Goal: Information Seeking & Learning: Check status

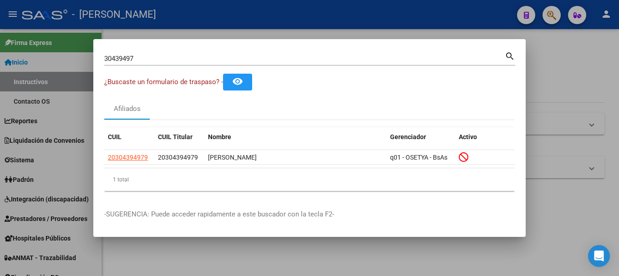
click at [198, 58] on input "30439497" at bounding box center [304, 59] width 401 height 8
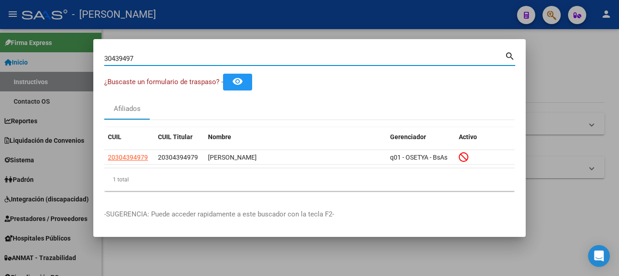
click at [198, 58] on input "30439497" at bounding box center [304, 59] width 401 height 8
paste input "27267569369"
type input "27267569369"
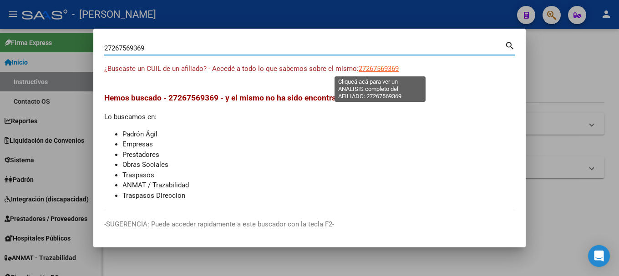
click at [376, 66] on span "27267569369" at bounding box center [379, 69] width 40 height 8
type textarea "27267569369"
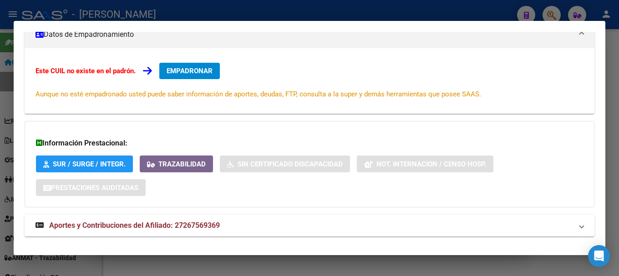
scroll to position [149, 0]
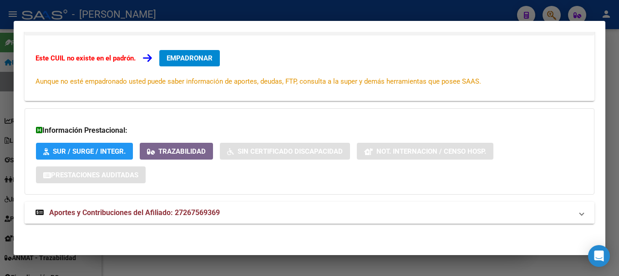
click at [371, 217] on mat-panel-title "Aportes y Contribuciones del Afiliado: 27267569369" at bounding box center [304, 213] width 537 height 11
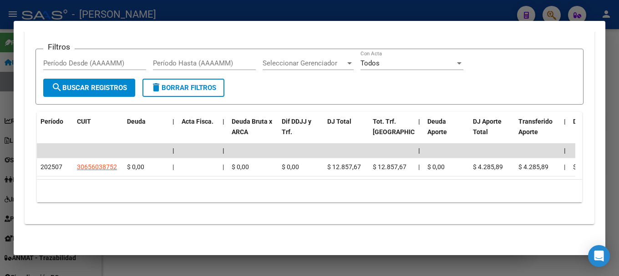
scroll to position [387, 0]
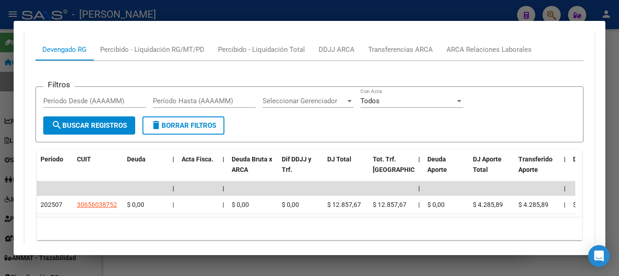
click at [478, 61] on div "Filtros Período Desde (AAAAMM) Período Hasta (AAAAMM) Seleccionar Gerenciador S…" at bounding box center [310, 154] width 548 height 186
click at [490, 51] on div "ARCA Relaciones Laborales" at bounding box center [489, 50] width 85 height 10
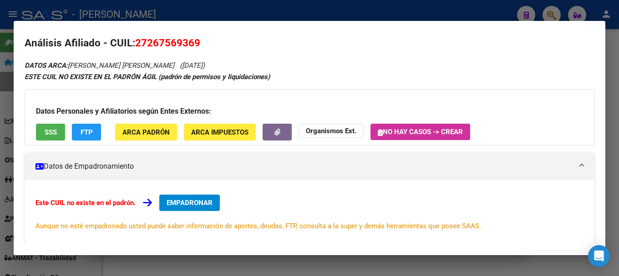
scroll to position [0, 0]
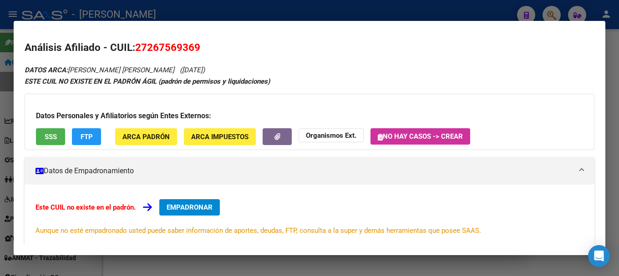
click at [164, 44] on span "27267569369" at bounding box center [167, 47] width 65 height 12
copy span "27267569369"
drag, startPoint x: 158, startPoint y: 43, endPoint x: 149, endPoint y: 44, distance: 9.2
click at [158, 43] on span "27267569369" at bounding box center [167, 47] width 65 height 12
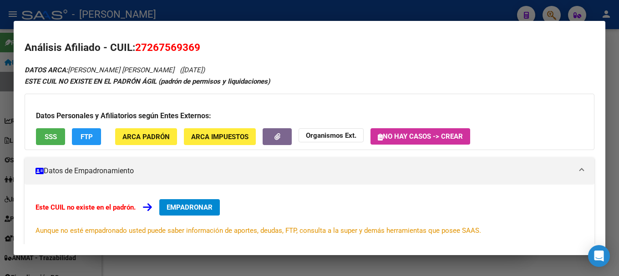
click at [147, 47] on span "27267569369" at bounding box center [167, 47] width 65 height 12
drag, startPoint x: 147, startPoint y: 47, endPoint x: 193, endPoint y: 43, distance: 46.2
click at [193, 43] on span "27267569369" at bounding box center [167, 47] width 65 height 12
copy span "26756936"
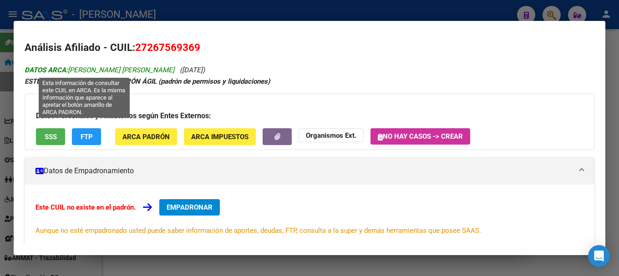
drag, startPoint x: 69, startPoint y: 69, endPoint x: 140, endPoint y: 71, distance: 71.0
click at [140, 71] on span "DATOS ARCA: COLLAZO MARIA CELIA" at bounding box center [100, 70] width 150 height 8
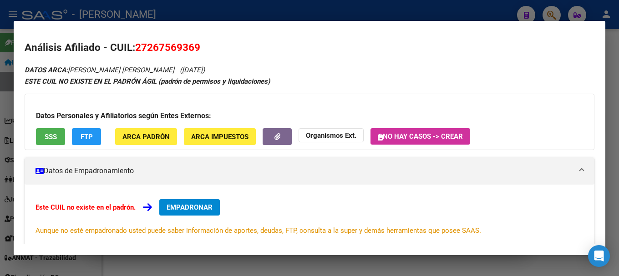
copy span "COLLAZO MARIA CELIA"
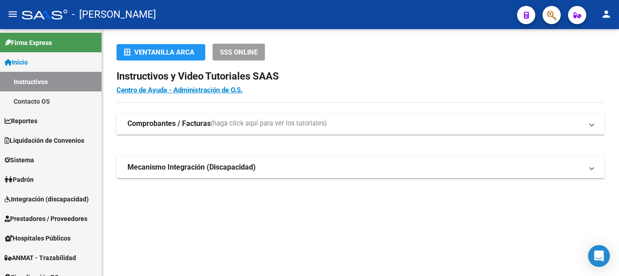
click at [552, 14] on icon "button" at bounding box center [551, 15] width 9 height 10
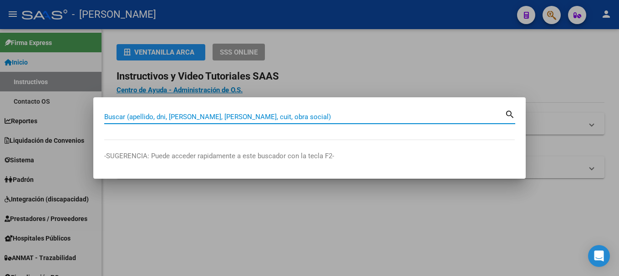
paste input "48941509"
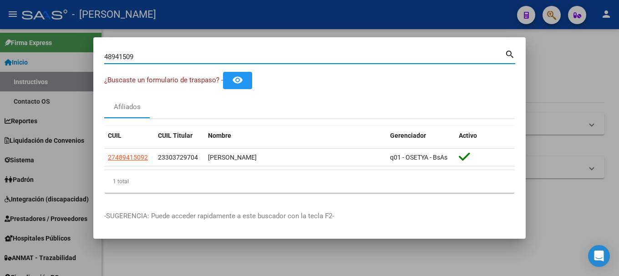
click at [160, 55] on input "48941509" at bounding box center [304, 57] width 401 height 8
paste input "23303729704"
type input "23303729704"
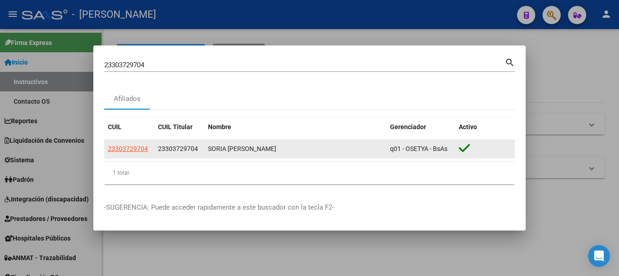
click at [130, 144] on app-link-go-to "23303729704" at bounding box center [128, 149] width 40 height 10
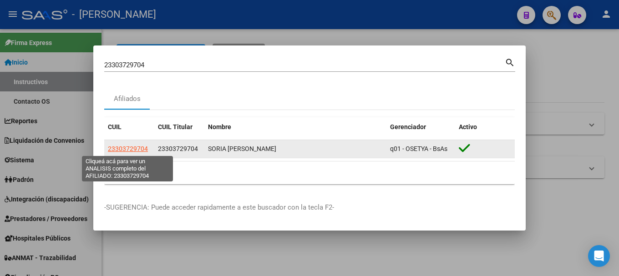
click at [130, 146] on span "23303729704" at bounding box center [128, 148] width 40 height 7
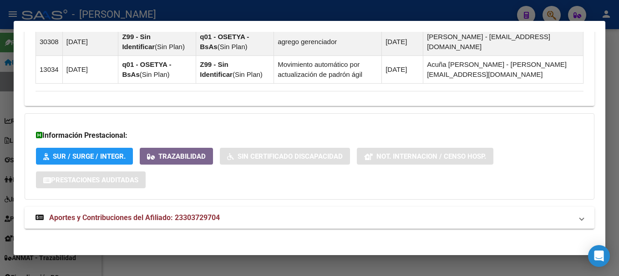
scroll to position [696, 0]
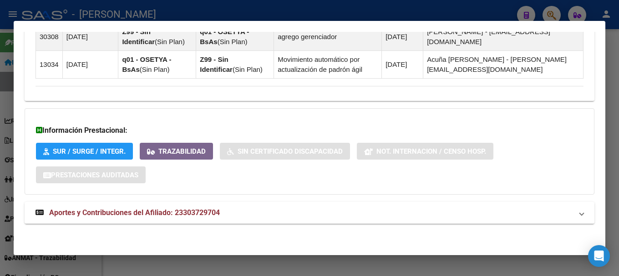
click at [255, 209] on mat-panel-title "Aportes y Contribuciones del Afiliado: 23303729704" at bounding box center [304, 213] width 537 height 11
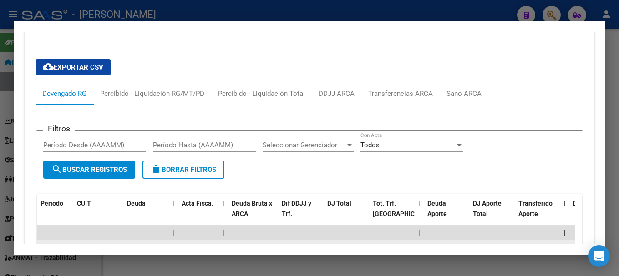
scroll to position [848, 0]
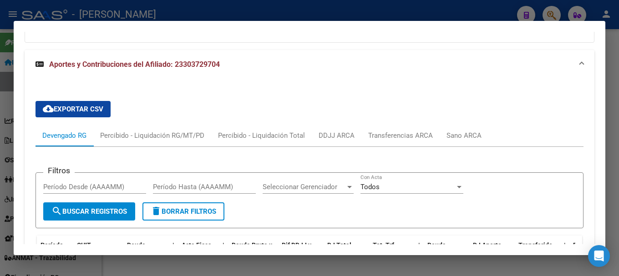
click at [212, 12] on div at bounding box center [309, 138] width 619 height 276
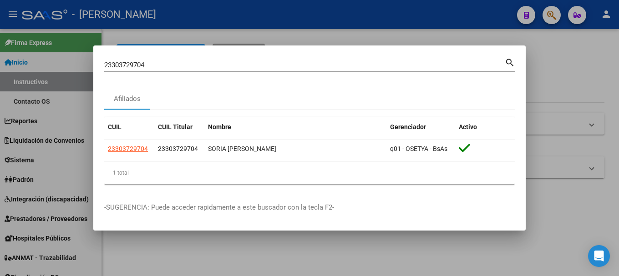
click at [160, 63] on input "23303729704" at bounding box center [304, 65] width 401 height 8
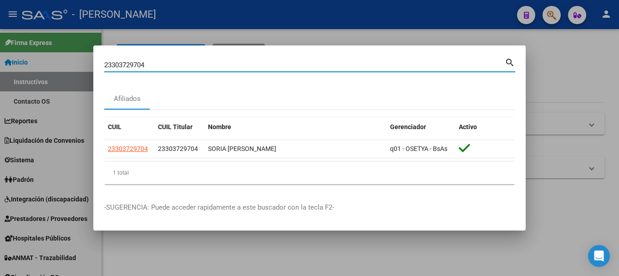
click at [160, 63] on input "23303729704" at bounding box center [304, 65] width 401 height 8
type input "17063200"
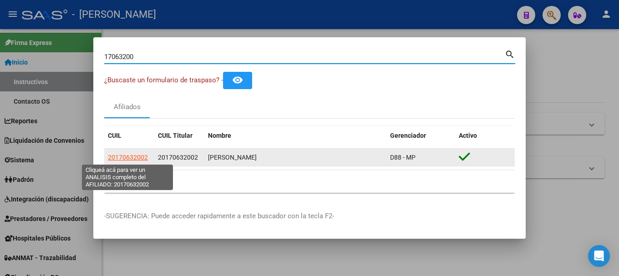
click at [140, 159] on span "20170632002" at bounding box center [128, 157] width 40 height 7
type textarea "20170632002"
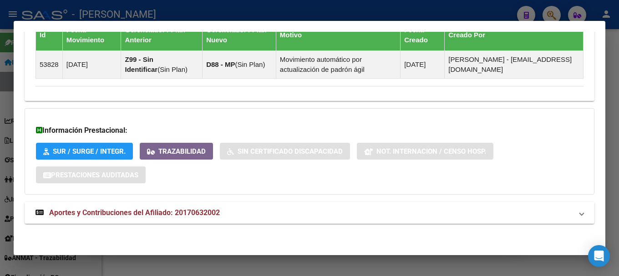
drag, startPoint x: 267, startPoint y: 217, endPoint x: 324, endPoint y: 163, distance: 78.6
click at [267, 217] on mat-panel-title "Aportes y Contribuciones del Afiliado: 20170632002" at bounding box center [304, 213] width 537 height 11
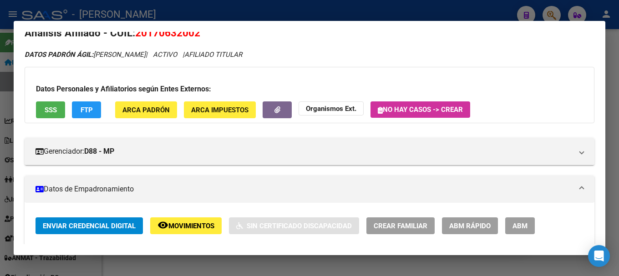
scroll to position [0, 0]
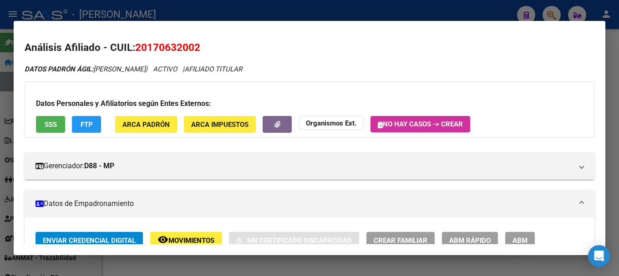
click at [0, 142] on div at bounding box center [309, 138] width 619 height 276
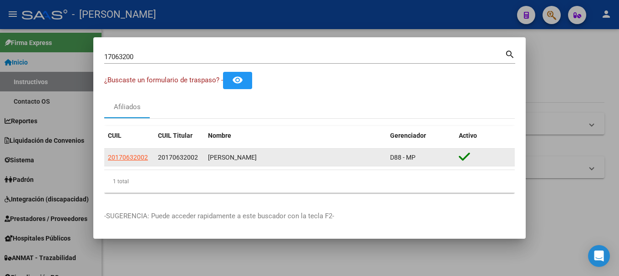
click at [176, 156] on span "20170632002" at bounding box center [178, 157] width 40 height 7
click at [168, 156] on span "20170632002" at bounding box center [178, 157] width 40 height 7
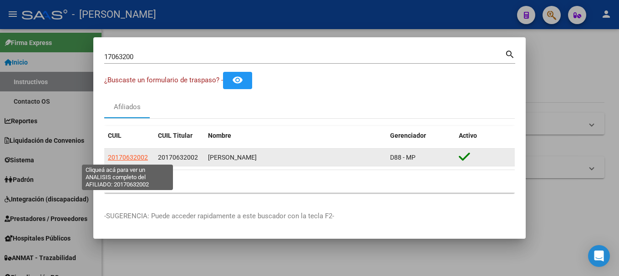
click at [126, 157] on span "20170632002" at bounding box center [128, 157] width 40 height 7
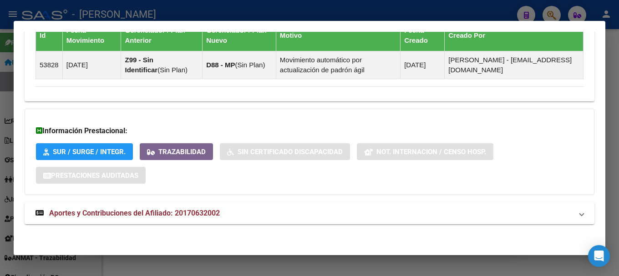
scroll to position [630, 0]
drag, startPoint x: 201, startPoint y: 216, endPoint x: 170, endPoint y: 189, distance: 41.3
click at [201, 217] on span "Aportes y Contribuciones del Afiliado: 20170632002" at bounding box center [134, 212] width 171 height 9
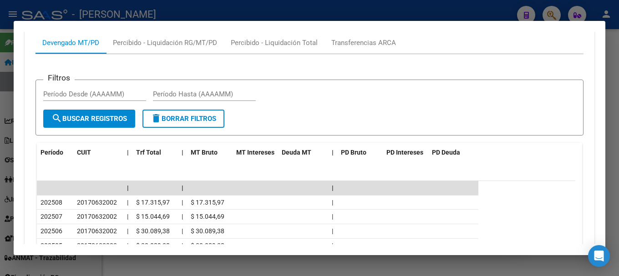
scroll to position [857, 0]
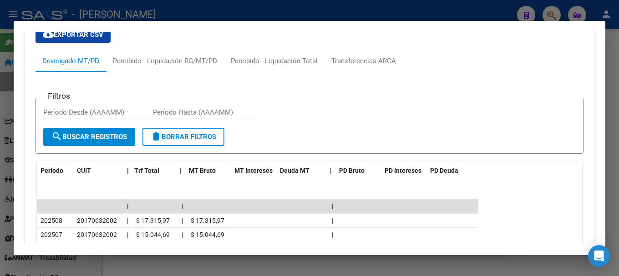
drag, startPoint x: 130, startPoint y: 169, endPoint x: 101, endPoint y: 170, distance: 29.6
click at [101, 170] on div "Período CUIT | Trf Total | MT Bruto MT Intereses Deuda MT | PD Bruto PD Interes…" at bounding box center [258, 176] width 442 height 30
click at [284, 36] on div "cloud_download Exportar CSV Devengado MT/PD Percibido - Liquidación RG/MT/PD Pe…" at bounding box center [310, 205] width 548 height 372
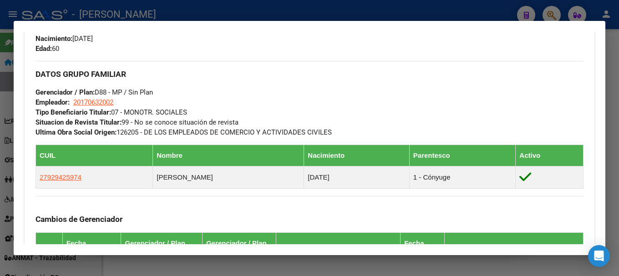
scroll to position [419, 0]
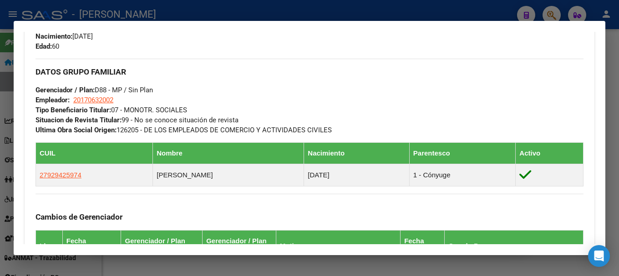
drag, startPoint x: 274, startPoint y: 127, endPoint x: 228, endPoint y: 127, distance: 46.4
click at [228, 127] on span "Ultima Obra Social Origen: 126205 - DE LOS EMPLEADOS DE COMERCIO Y ACTIVIDADES …" at bounding box center [184, 130] width 296 height 8
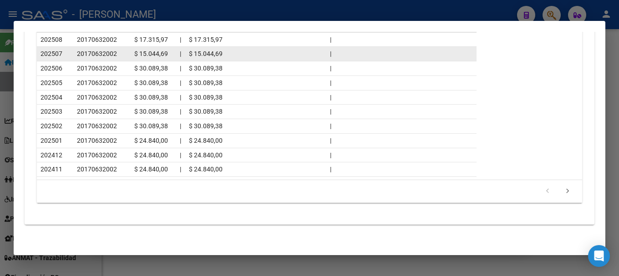
scroll to position [1039, 0]
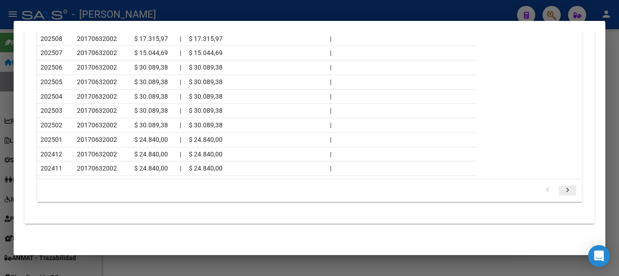
click at [566, 193] on icon "go to next page" at bounding box center [568, 191] width 12 height 11
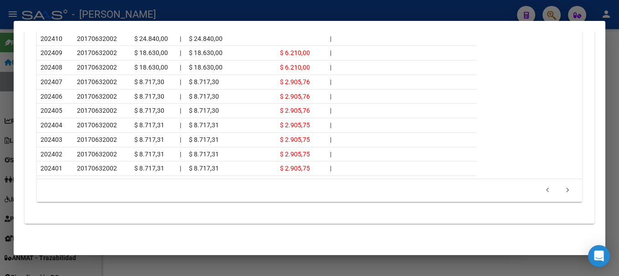
click at [579, 192] on div "cloud_download Exportar CSV Devengado MT/PD Percibido - Liquidación RG/MT/PD Pe…" at bounding box center [310, 27] width 570 height 380
click at [564, 195] on icon "go to next page" at bounding box center [568, 191] width 12 height 11
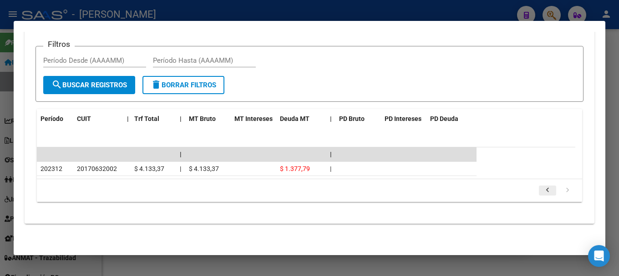
click at [543, 193] on icon "go to previous page" at bounding box center [548, 191] width 12 height 11
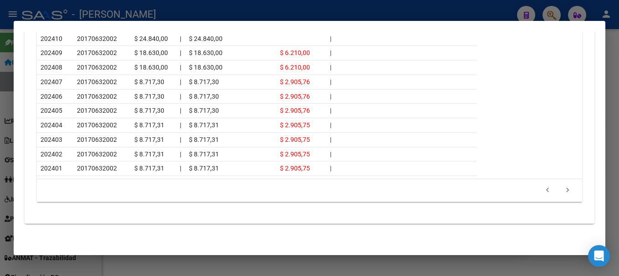
drag, startPoint x: 538, startPoint y: 177, endPoint x: 540, endPoint y: 185, distance: 8.1
click at [538, 178] on datatable-body "| | | 202410 20170632002 | $ 24.840,00 | $ 24.840,00 | 202409 20170632002 | $ 1…" at bounding box center [306, 98] width 538 height 162
click at [540, 186] on li at bounding box center [548, 190] width 20 height 15
click at [542, 192] on icon "go to previous page" at bounding box center [548, 191] width 12 height 11
click at [542, 192] on div "179.769.313.486.231.570.000.000.000.000.000.000.000.000.000.000.000.000.000.000…" at bounding box center [309, 190] width 545 height 23
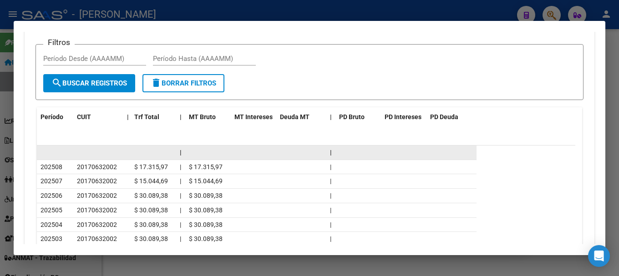
scroll to position [902, 0]
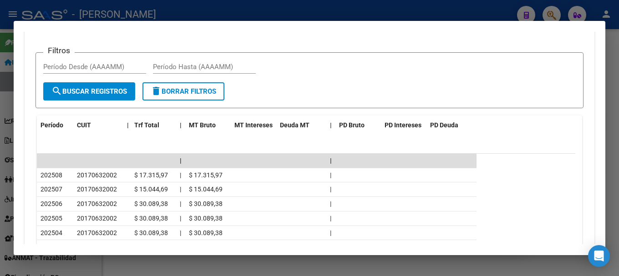
click at [606, 192] on div at bounding box center [309, 138] width 619 height 276
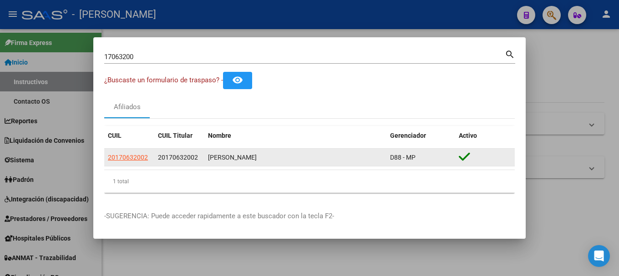
drag, startPoint x: 601, startPoint y: 192, endPoint x: 247, endPoint y: 161, distance: 355.9
click at [293, 204] on div "17063200 Buscar (apellido, dni, cuil, nro traspaso, cuit, obra social) search ¿…" at bounding box center [309, 138] width 619 height 276
click at [242, 156] on div "[PERSON_NAME]" at bounding box center [295, 157] width 175 height 10
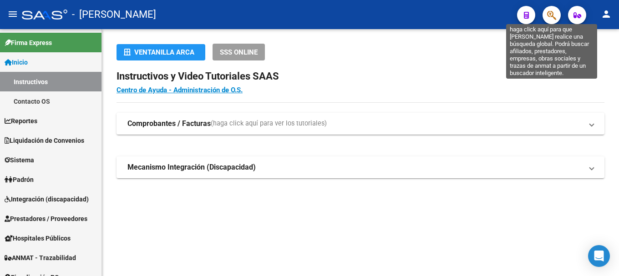
click at [548, 17] on icon "button" at bounding box center [551, 15] width 9 height 10
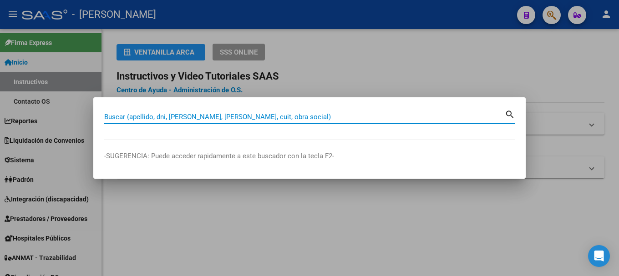
paste input "27290913018"
type input "27290913018"
